Goal: Register for event/course

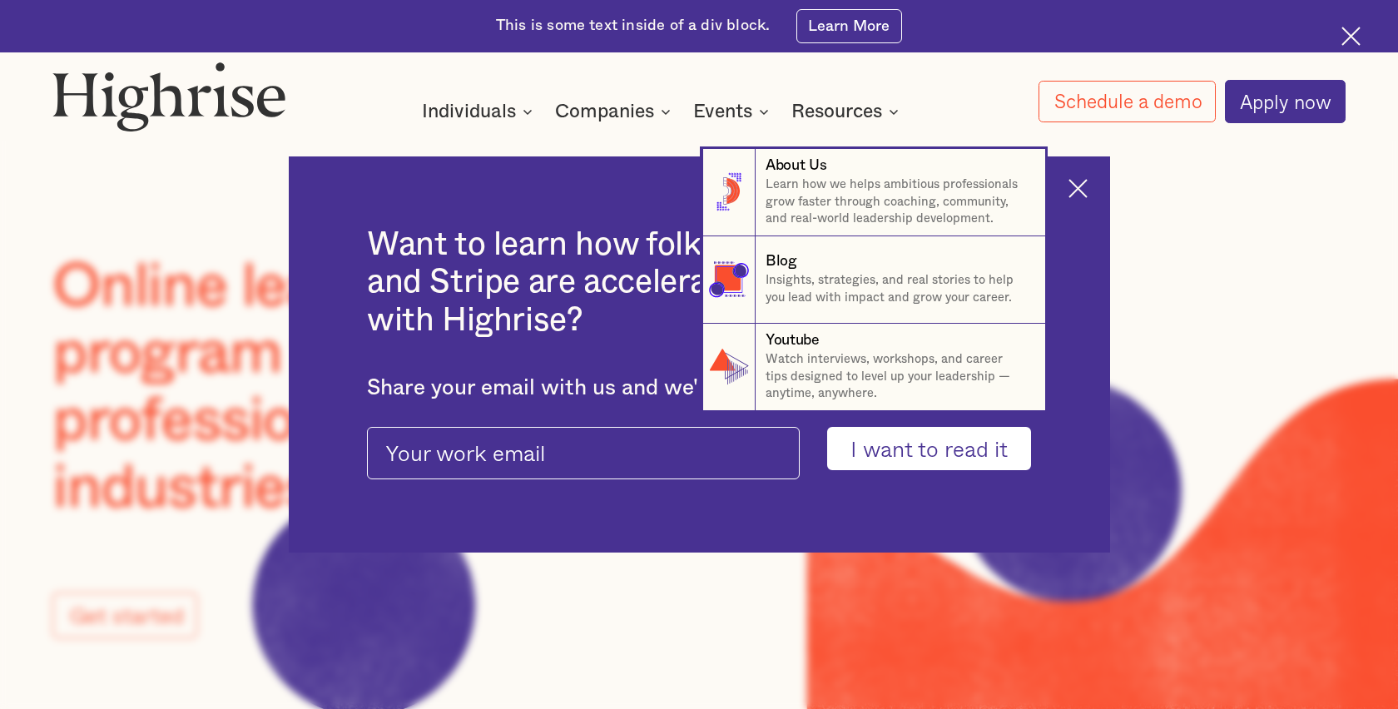
click at [1080, 192] on nav "8 About Us Learn how we helps ambitious professionals grow faster through coach…" at bounding box center [699, 262] width 999 height 297
click at [1075, 197] on nav "8 About Us Learn how we helps ambitious professionals grow faster through coach…" at bounding box center [699, 262] width 999 height 297
click at [1091, 195] on nav "8 About Us Learn how we helps ambitious professionals grow faster through coach…" at bounding box center [699, 262] width 999 height 297
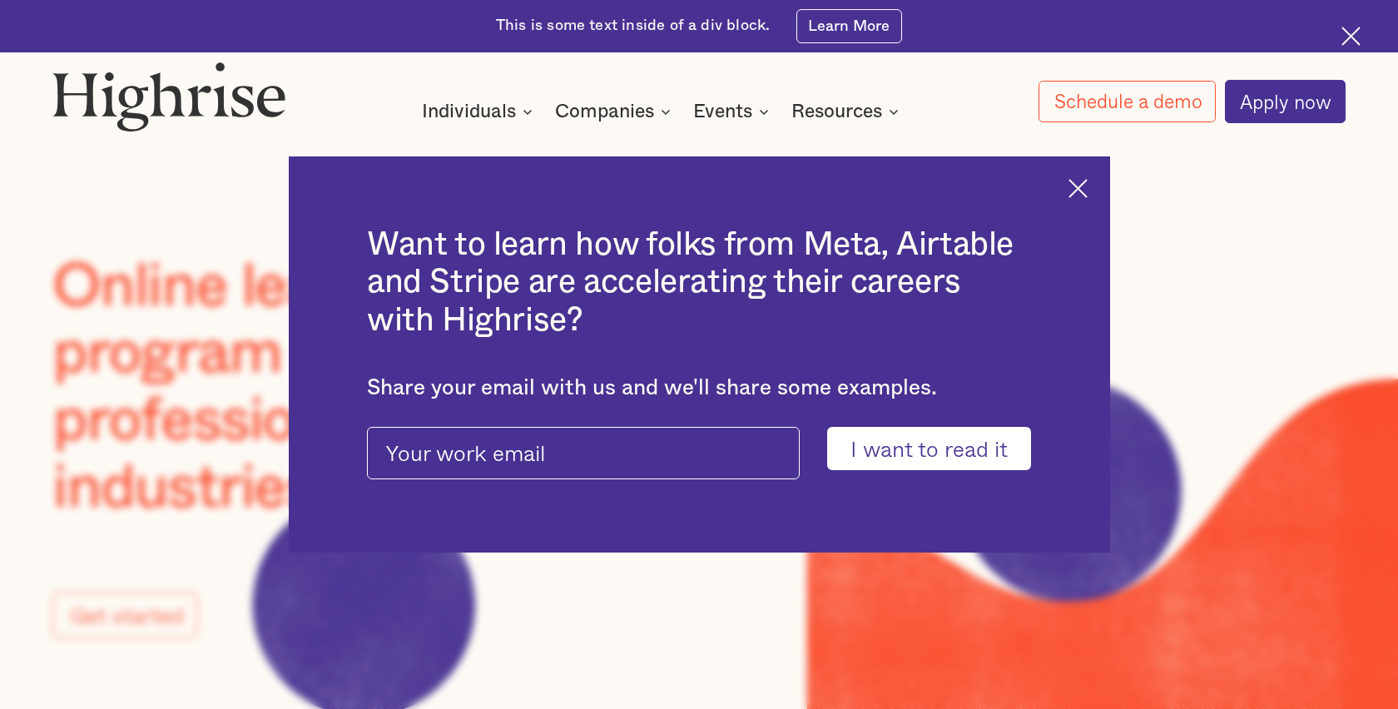
click at [1077, 183] on img at bounding box center [1078, 188] width 19 height 19
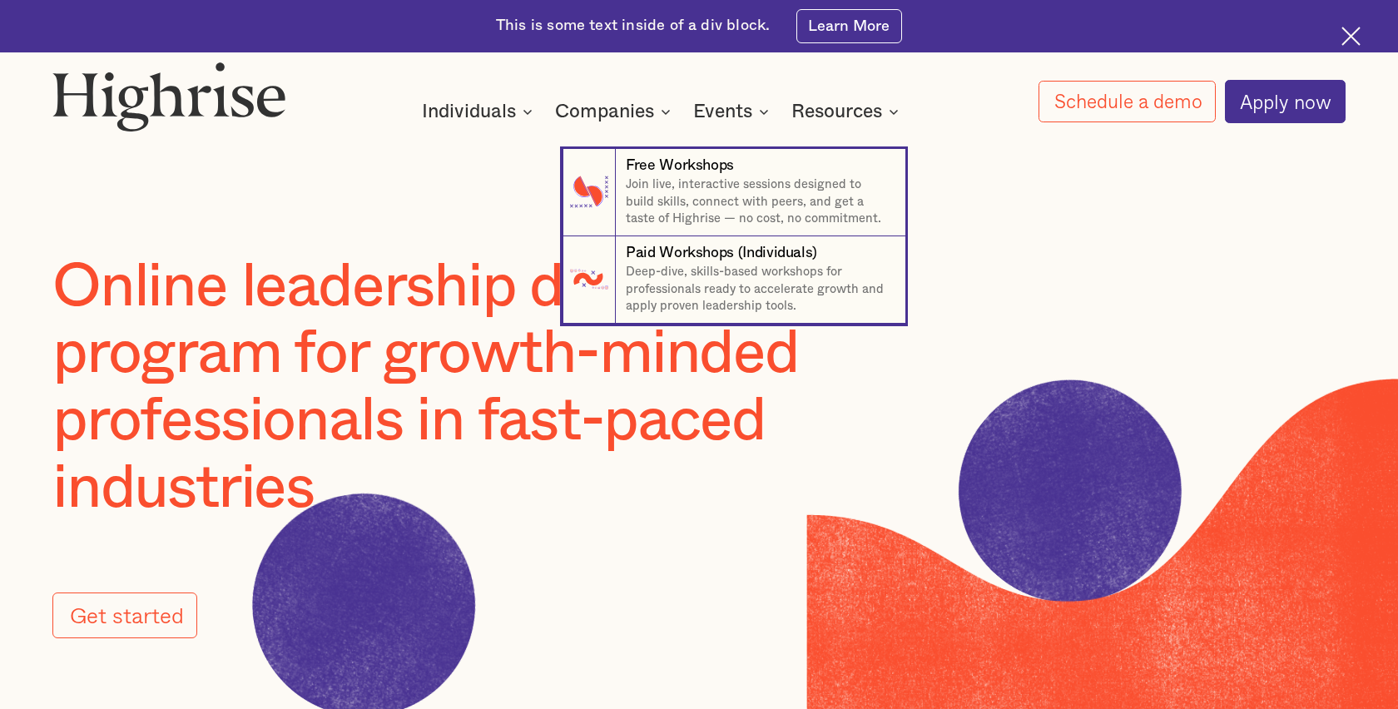
click at [719, 117] on nav "7 Free Workshops Join live, interactive sessions designed to build skills, conn…" at bounding box center [699, 219] width 999 height 210
click at [711, 167] on div "Free Workshops" at bounding box center [680, 166] width 108 height 21
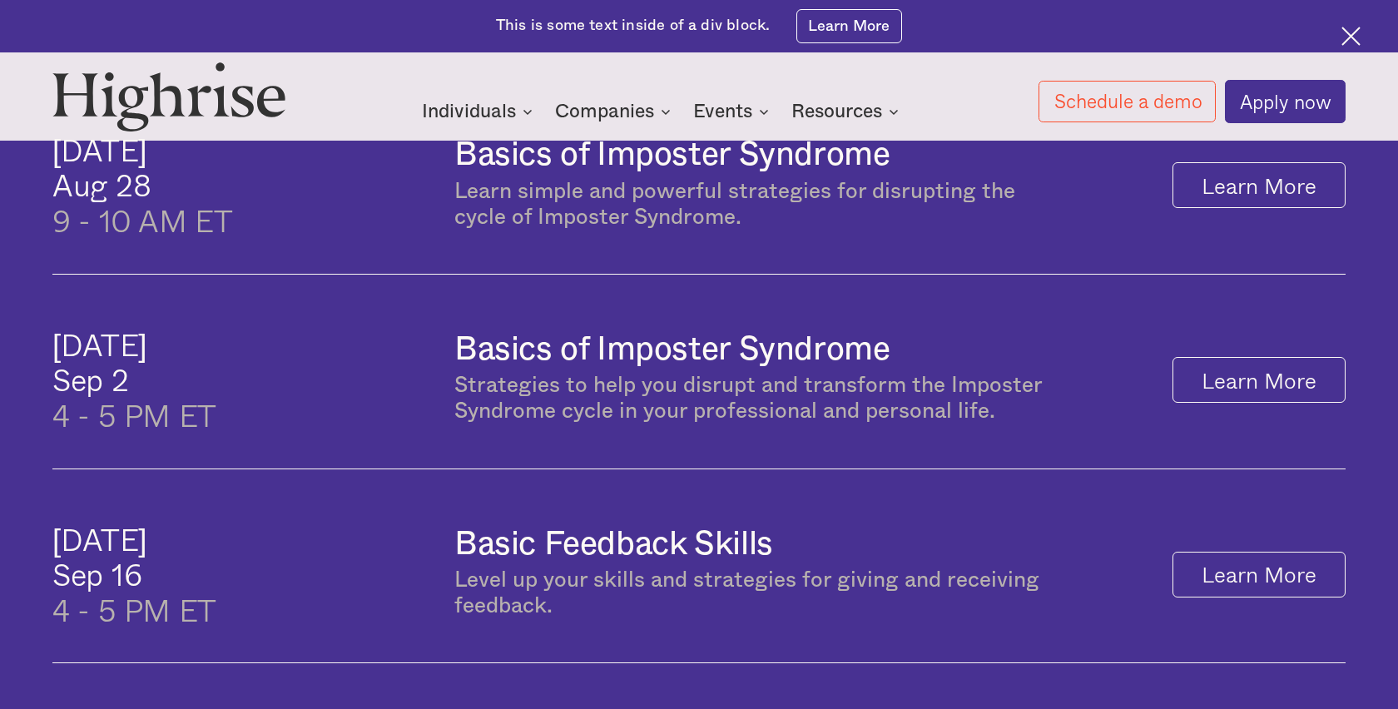
scroll to position [916, 0]
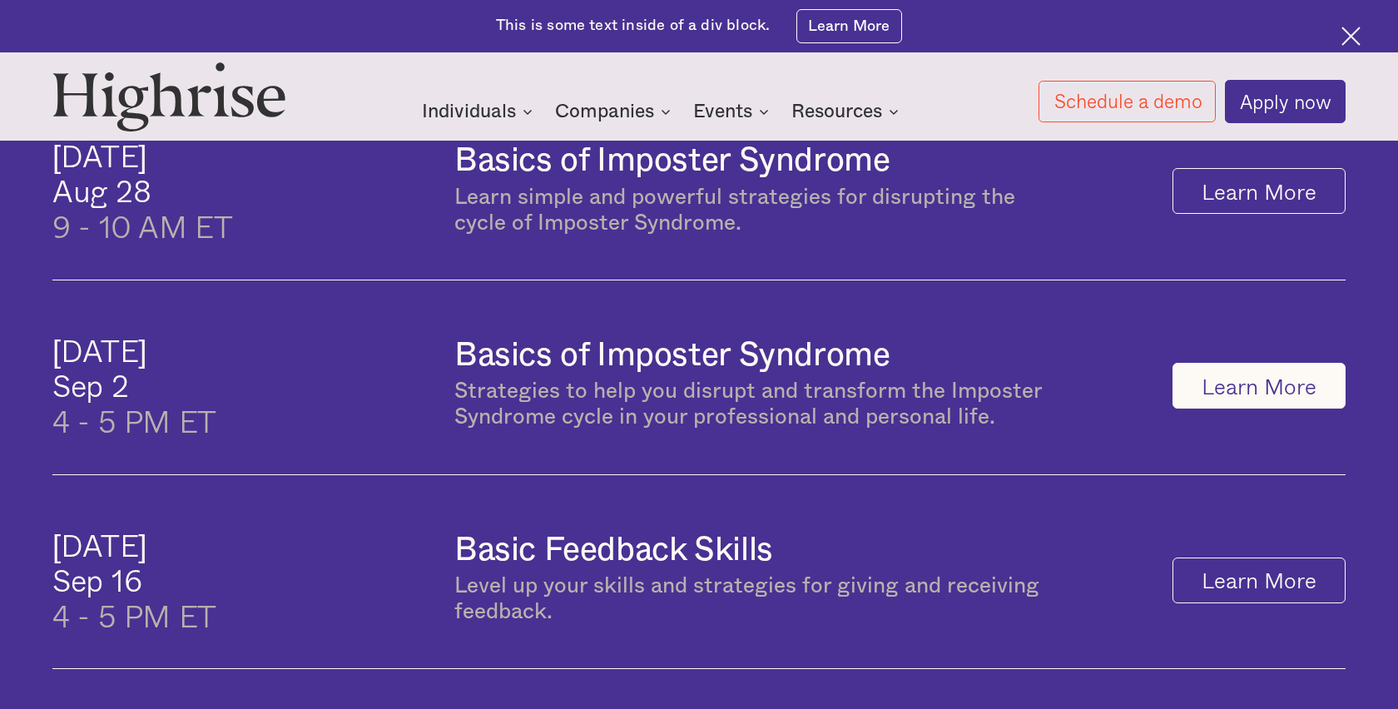
click at [1222, 389] on link "Learn More" at bounding box center [1259, 386] width 173 height 46
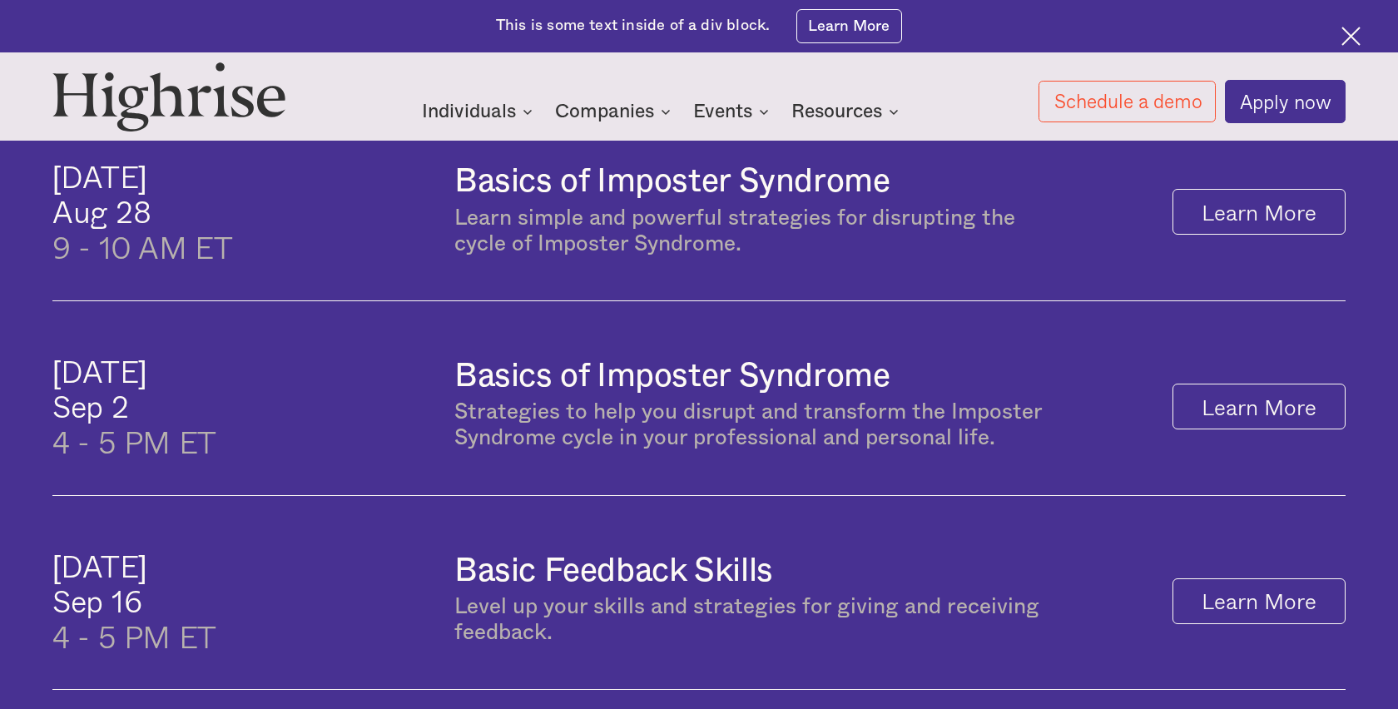
scroll to position [928, 0]
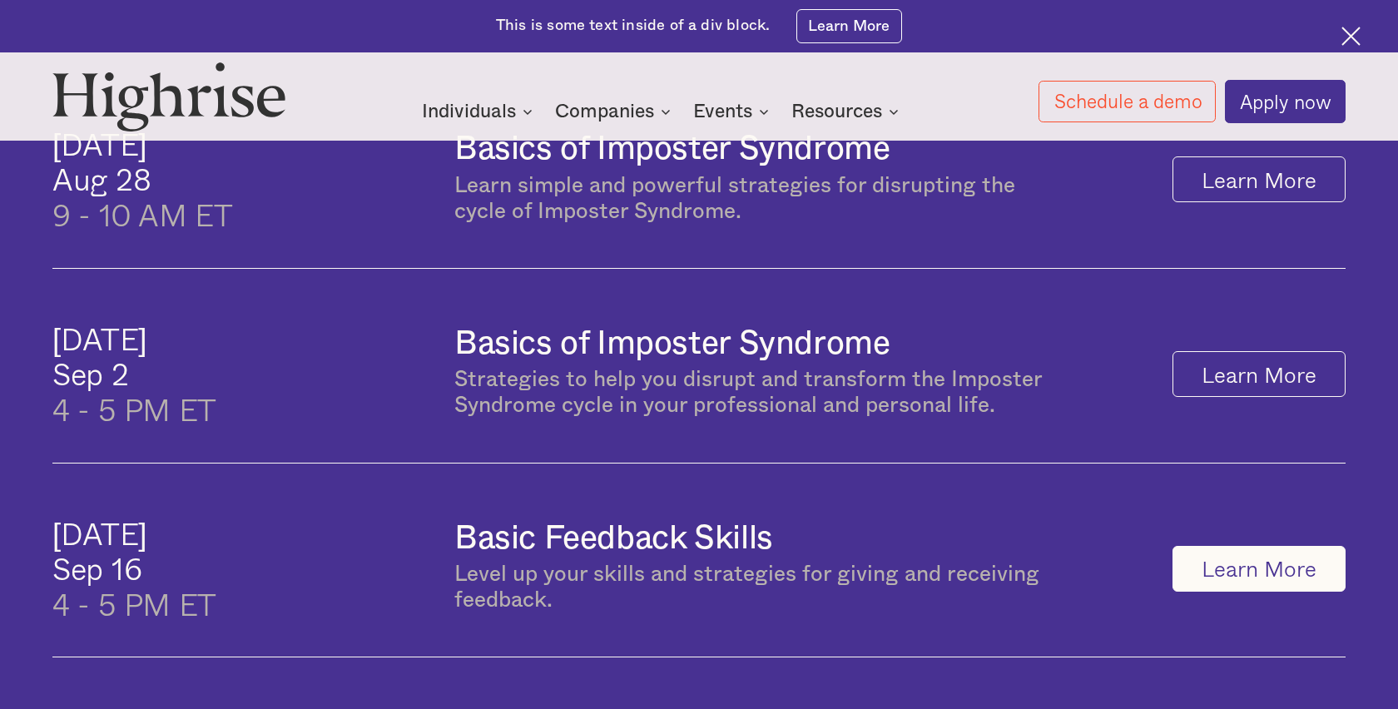
click at [1292, 576] on link "Learn More" at bounding box center [1259, 569] width 173 height 46
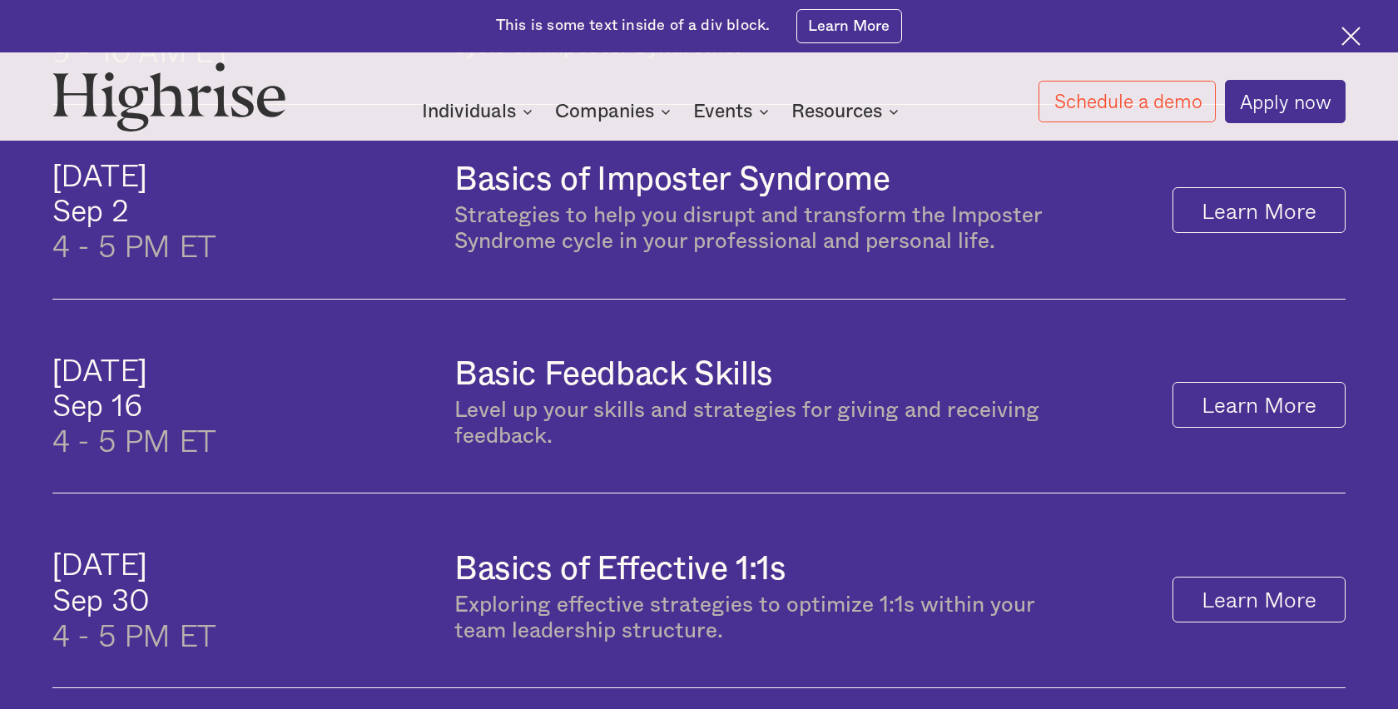
scroll to position [1238, 0]
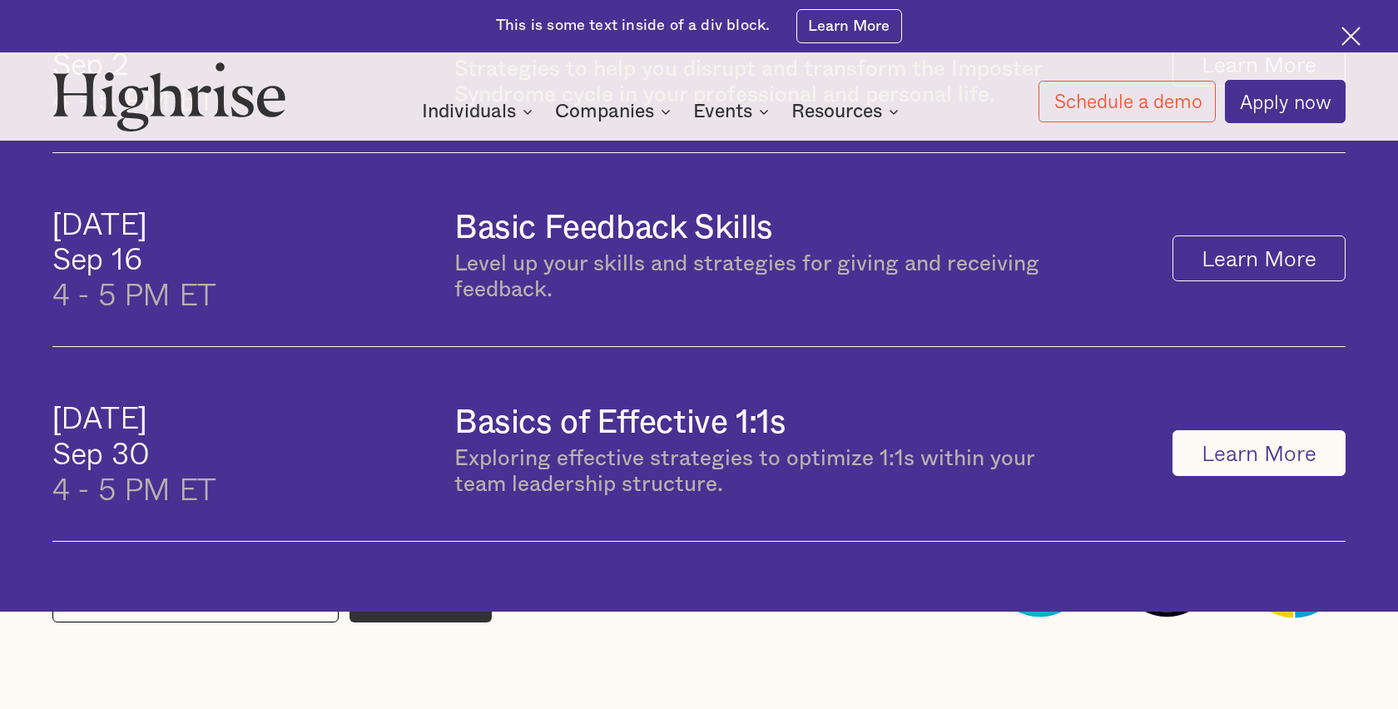
click at [1252, 462] on link "Learn More" at bounding box center [1259, 453] width 173 height 46
